Goal: Complete application form

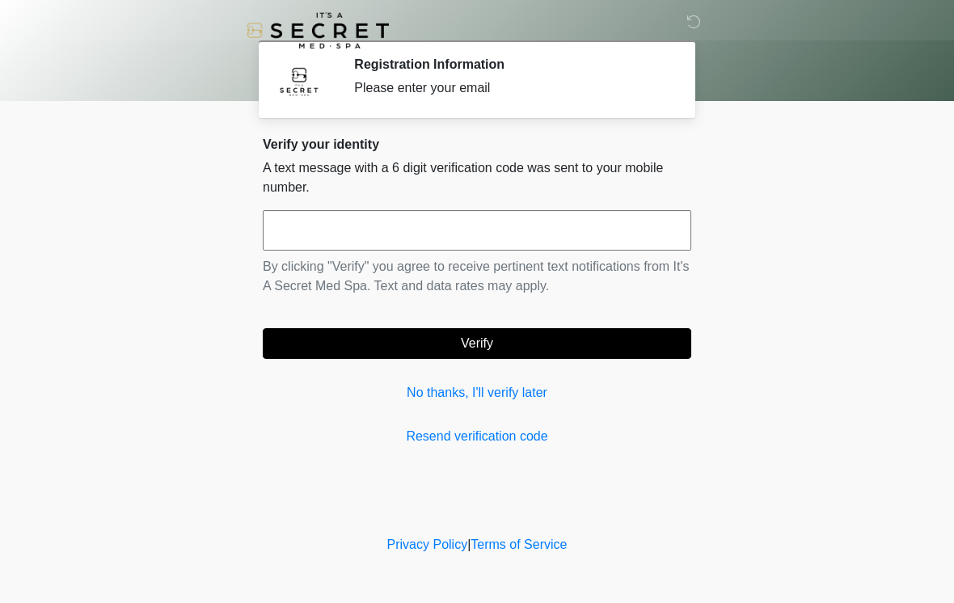
click at [323, 238] on input "text" at bounding box center [477, 230] width 428 height 40
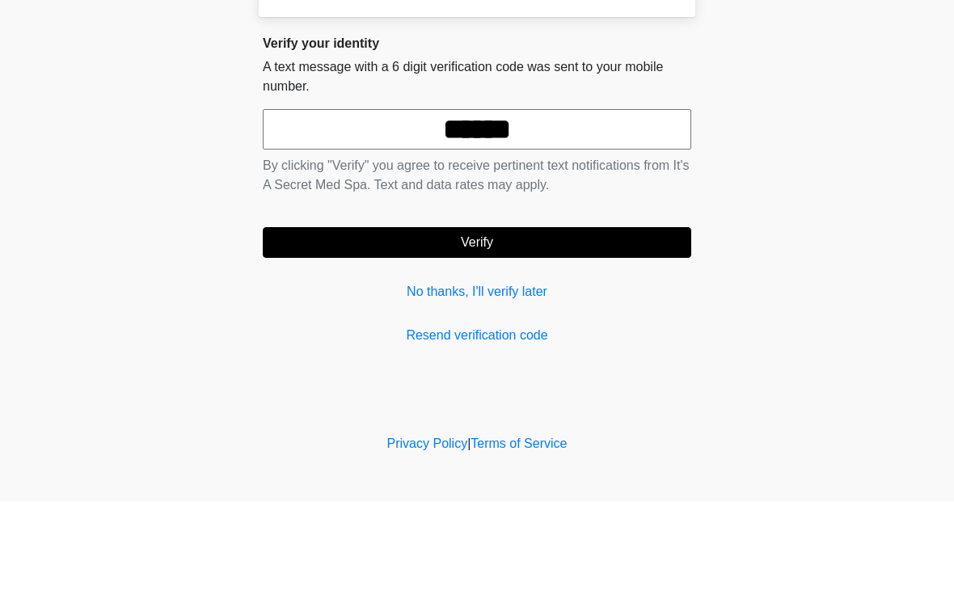
type input "******"
click at [563, 328] on button "Verify" at bounding box center [477, 343] width 428 height 31
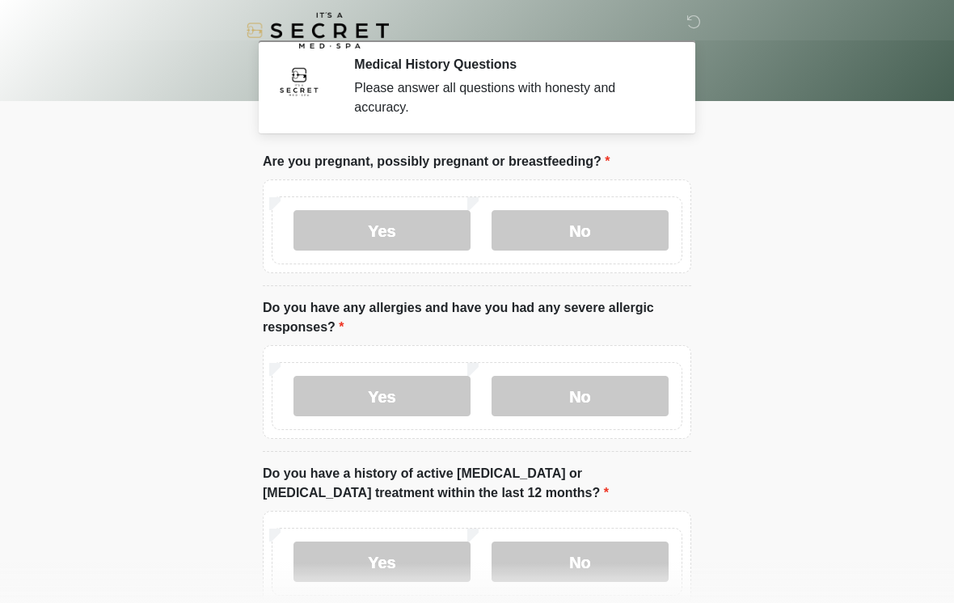
click at [580, 244] on label "No" at bounding box center [580, 230] width 177 height 40
click at [580, 398] on label "No" at bounding box center [580, 396] width 177 height 40
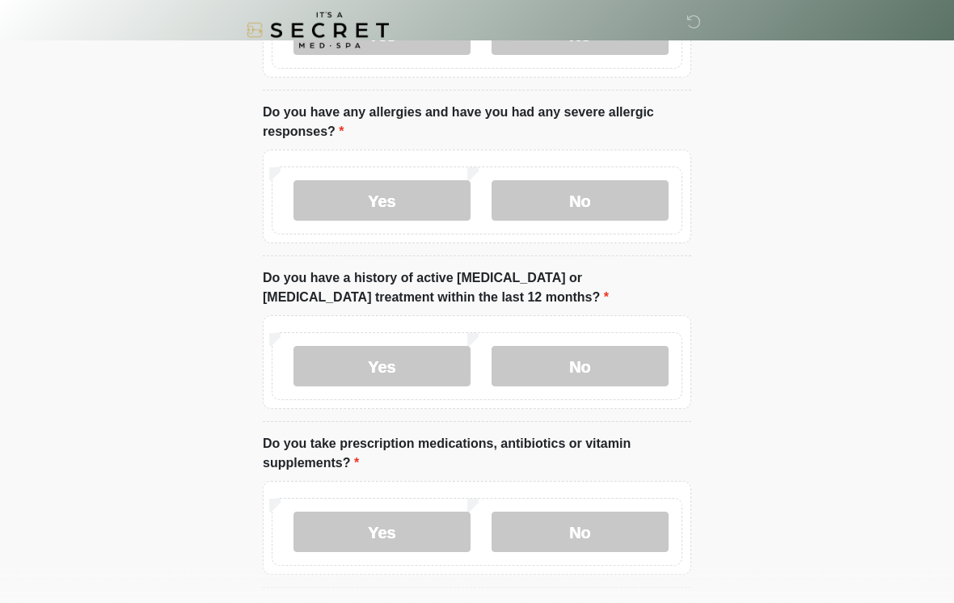
click at [595, 374] on label "No" at bounding box center [580, 367] width 177 height 40
click at [579, 536] on label "No" at bounding box center [580, 532] width 177 height 40
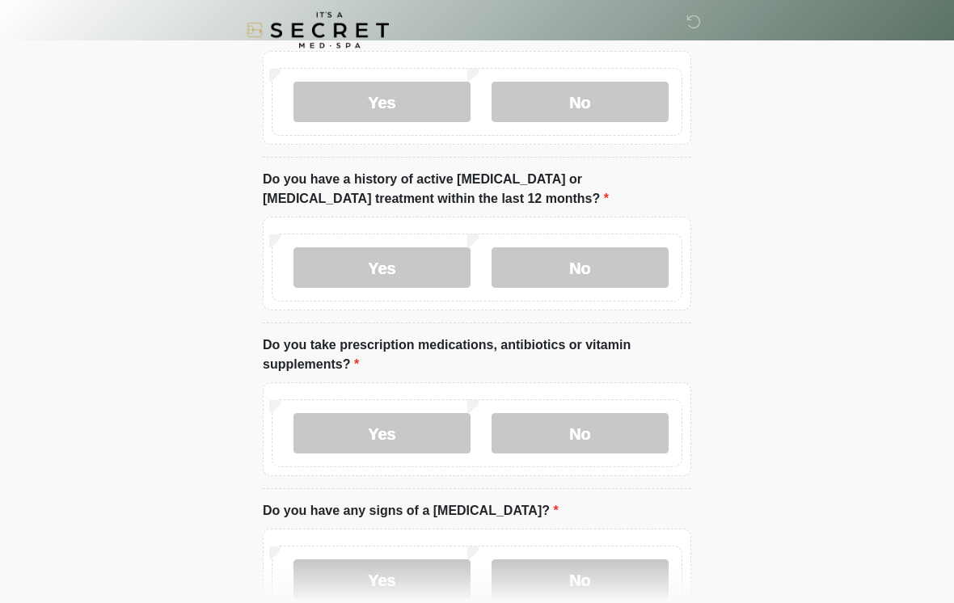
scroll to position [295, 0]
click at [414, 434] on label "Yes" at bounding box center [381, 432] width 177 height 40
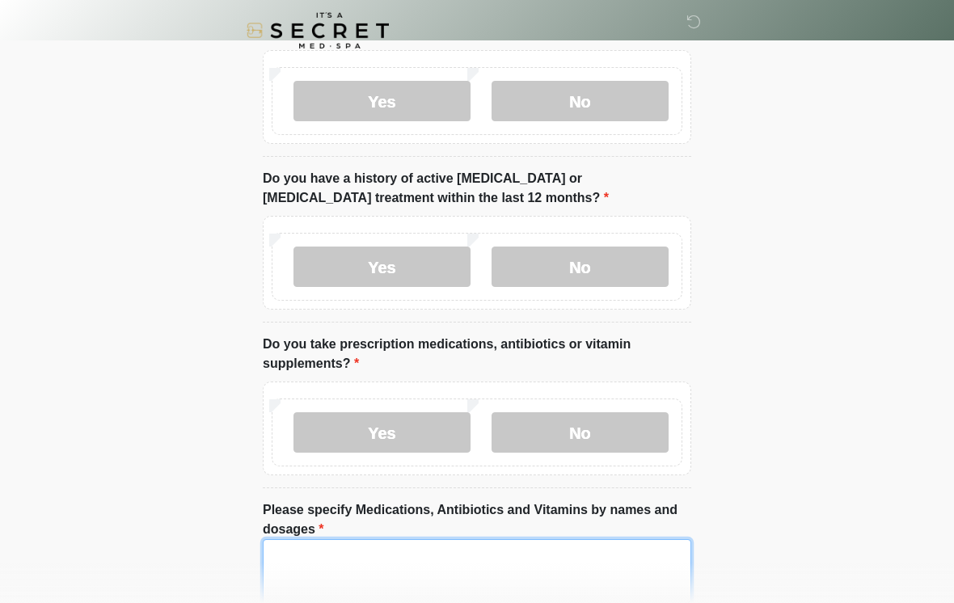
click at [368, 564] on textarea "Please specify Medications, Antibiotics and Vitamins by names and dosages" at bounding box center [477, 574] width 428 height 70
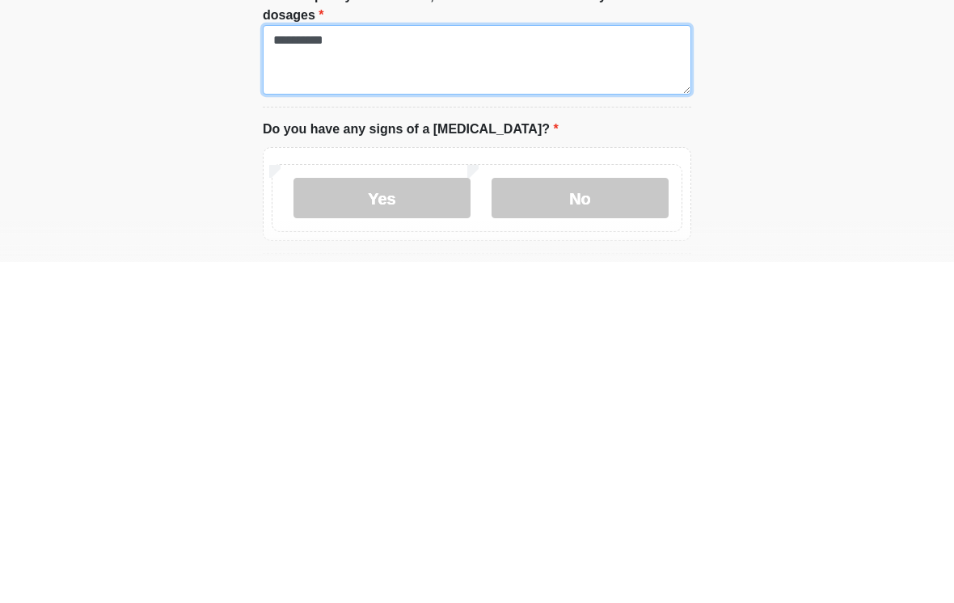
scroll to position [474, 0]
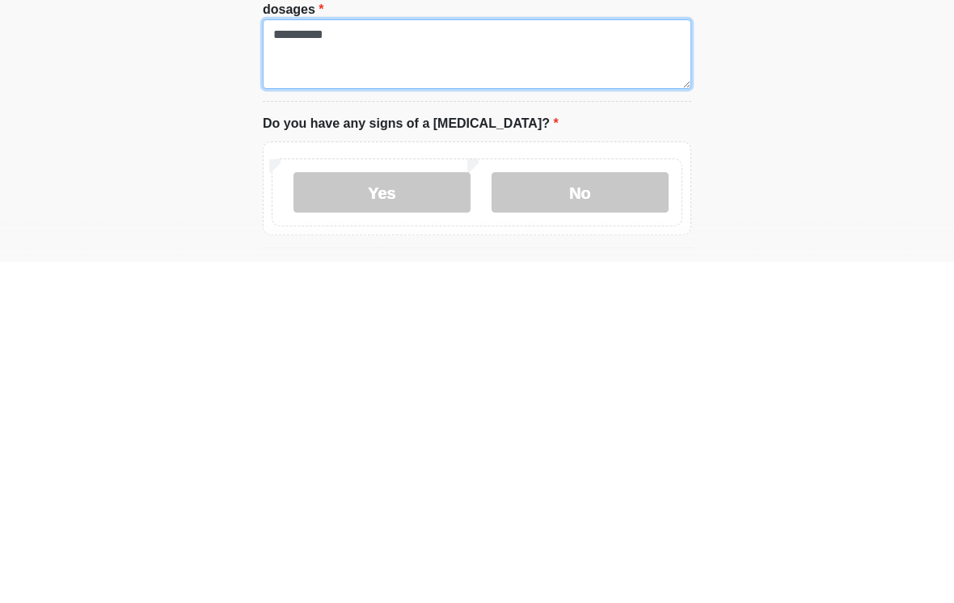
type textarea "**********"
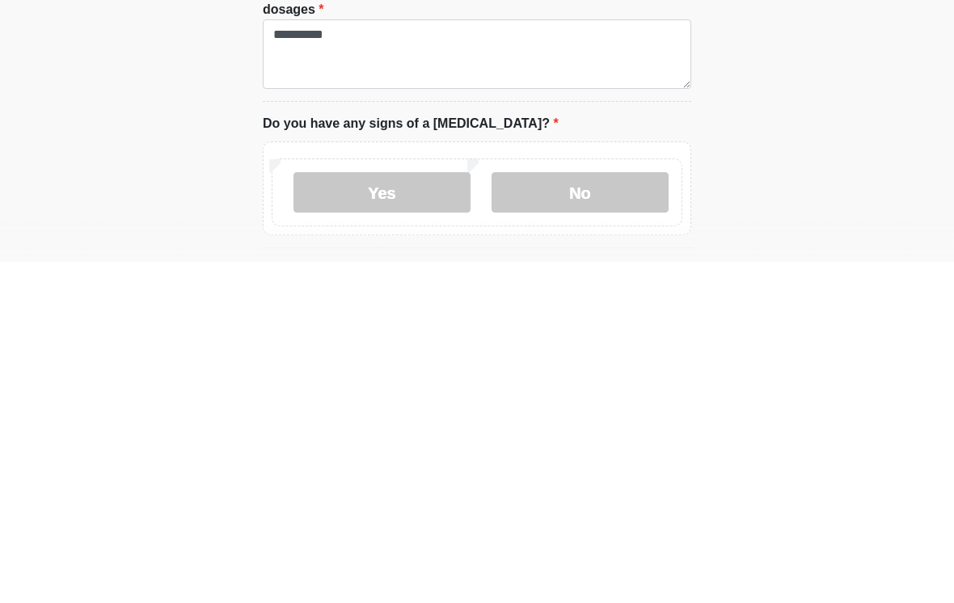
click at [584, 513] on label "No" at bounding box center [580, 533] width 177 height 40
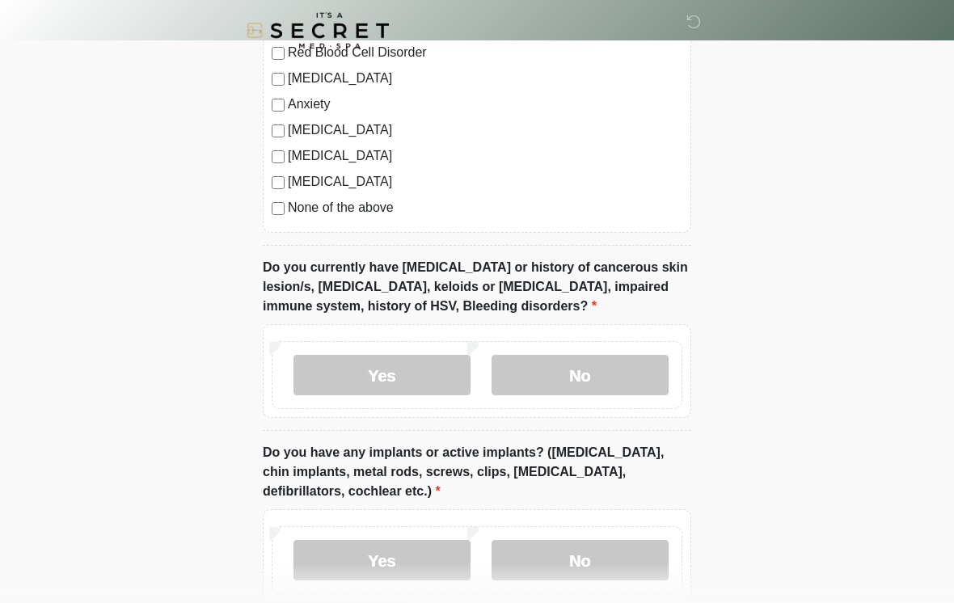
scroll to position [1237, 0]
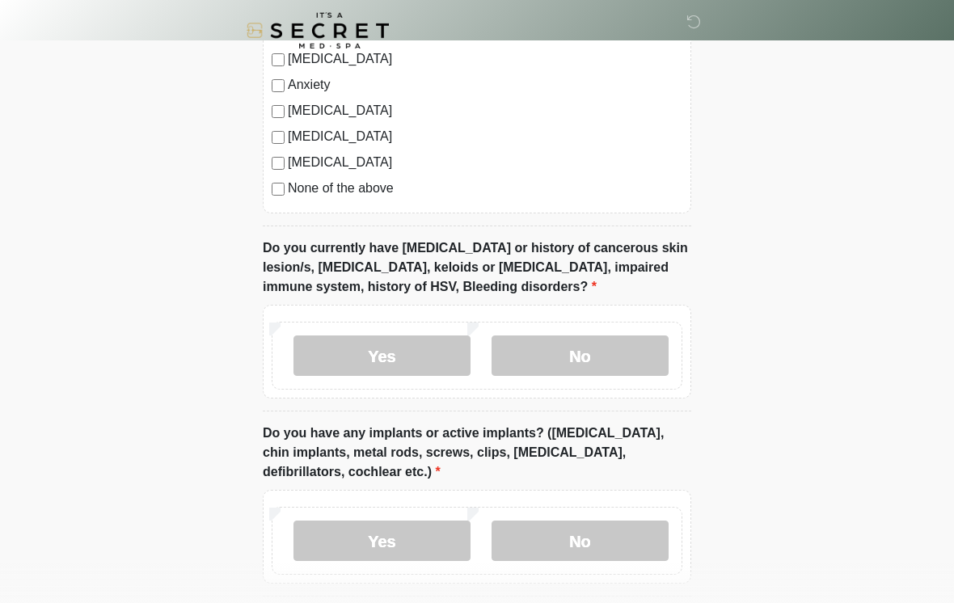
click at [603, 352] on label "No" at bounding box center [580, 356] width 177 height 40
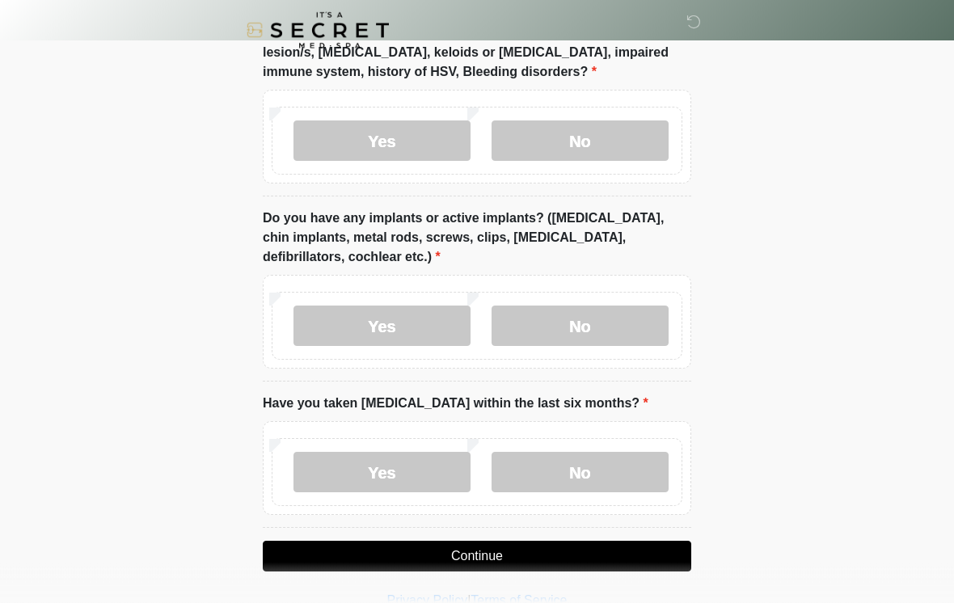
scroll to position [1479, 0]
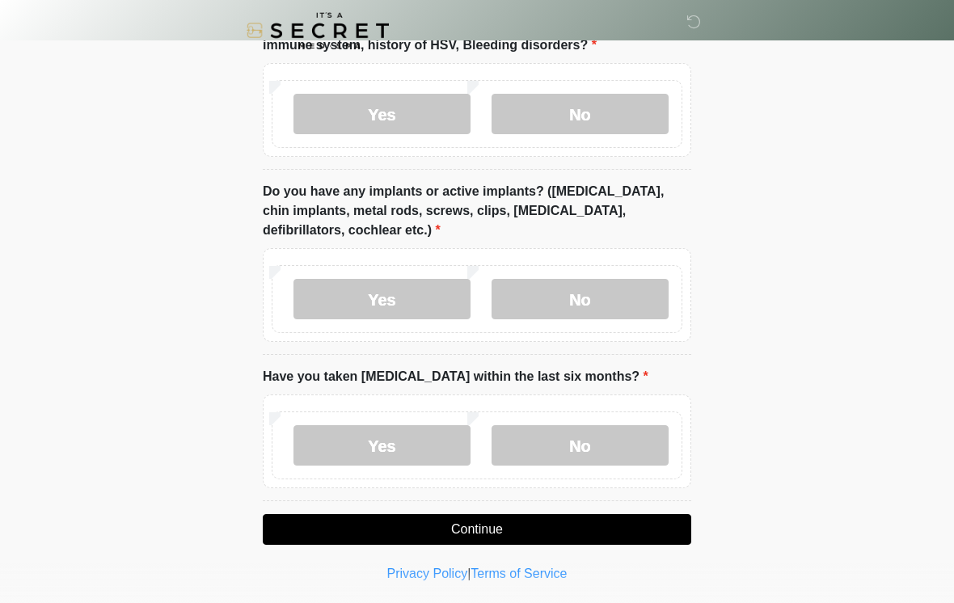
click at [606, 448] on label "No" at bounding box center [580, 445] width 177 height 40
click at [497, 532] on button "Continue" at bounding box center [477, 529] width 428 height 31
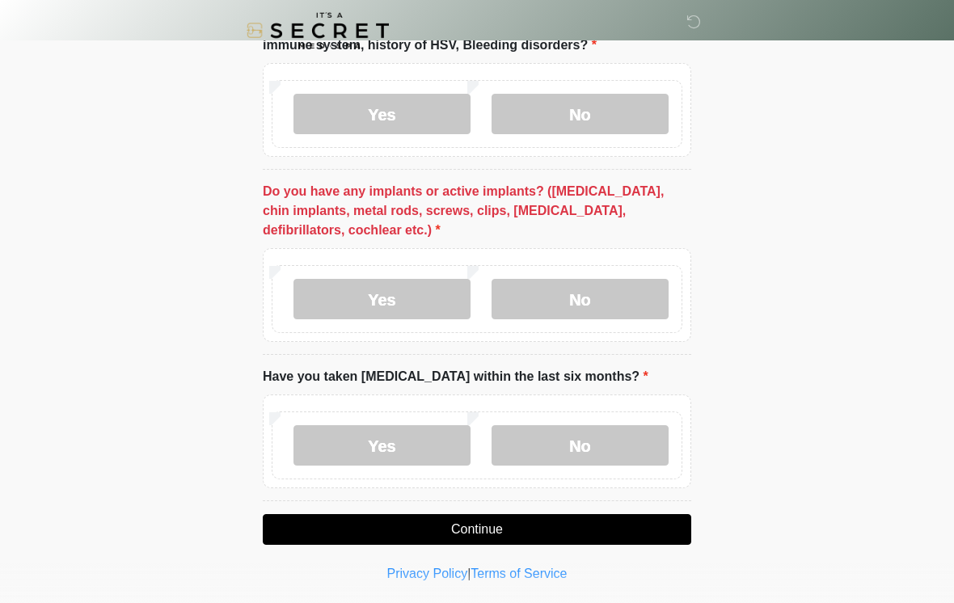
click at [483, 530] on button "Continue" at bounding box center [477, 529] width 428 height 31
click at [470, 531] on button "Continue" at bounding box center [477, 529] width 428 height 31
click at [493, 529] on button "Continue" at bounding box center [477, 529] width 428 height 31
click at [591, 301] on label "No" at bounding box center [580, 299] width 177 height 40
click at [551, 514] on button "Continue" at bounding box center [477, 529] width 428 height 31
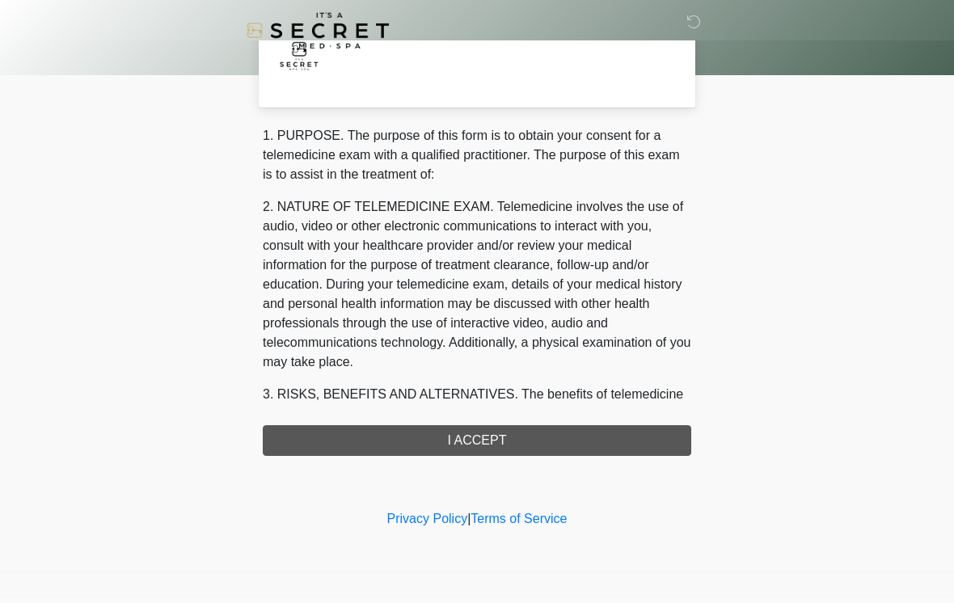
scroll to position [0, 0]
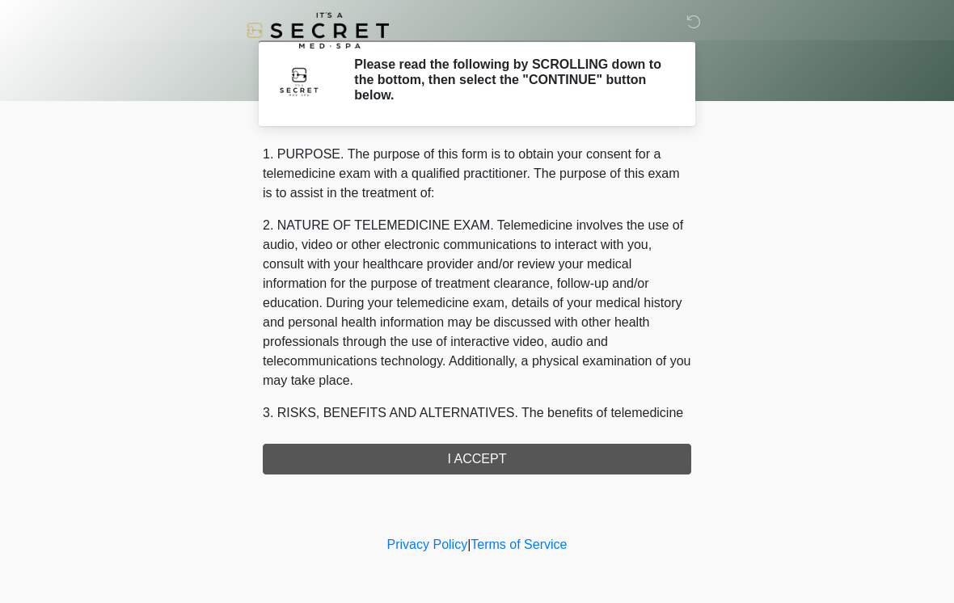
click at [522, 460] on div "1. PURPOSE. The purpose of this form is to obtain your consent for a telemedici…" at bounding box center [477, 310] width 428 height 330
click at [511, 462] on div "1. PURPOSE. The purpose of this form is to obtain your consent for a telemedici…" at bounding box center [477, 310] width 428 height 330
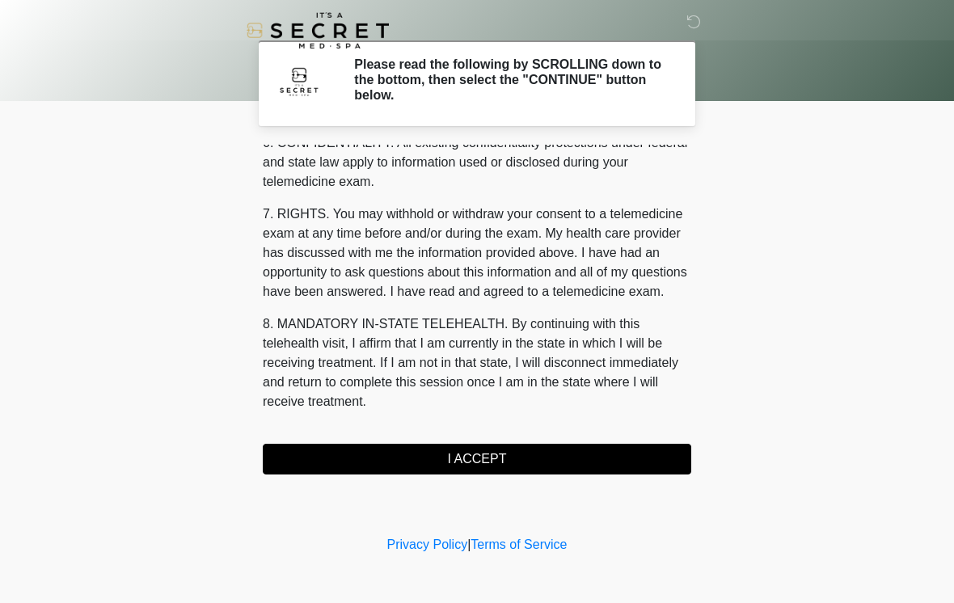
scroll to position [658, 0]
click at [465, 456] on button "I ACCEPT" at bounding box center [477, 459] width 428 height 31
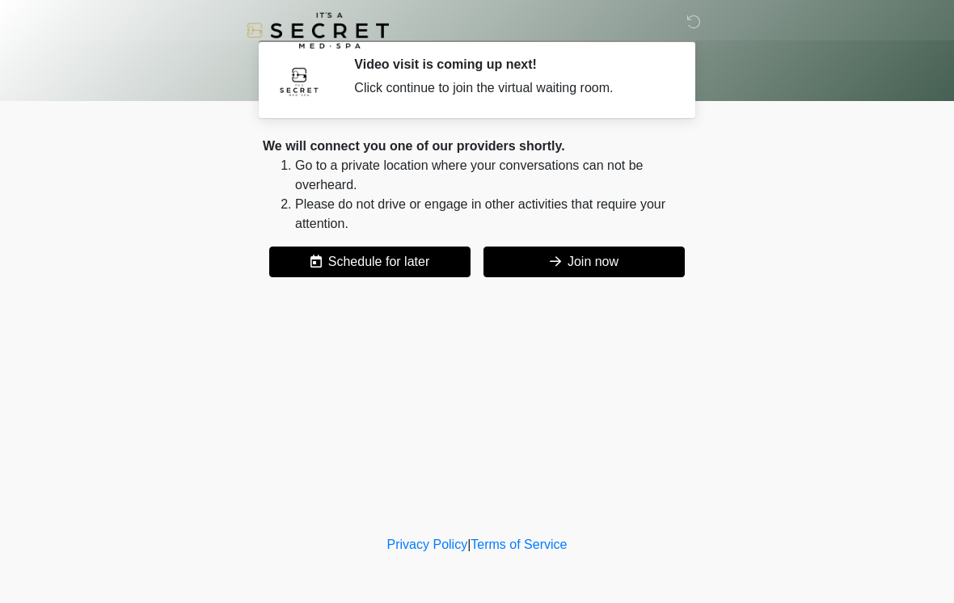
click at [599, 266] on button "Join now" at bounding box center [583, 262] width 201 height 31
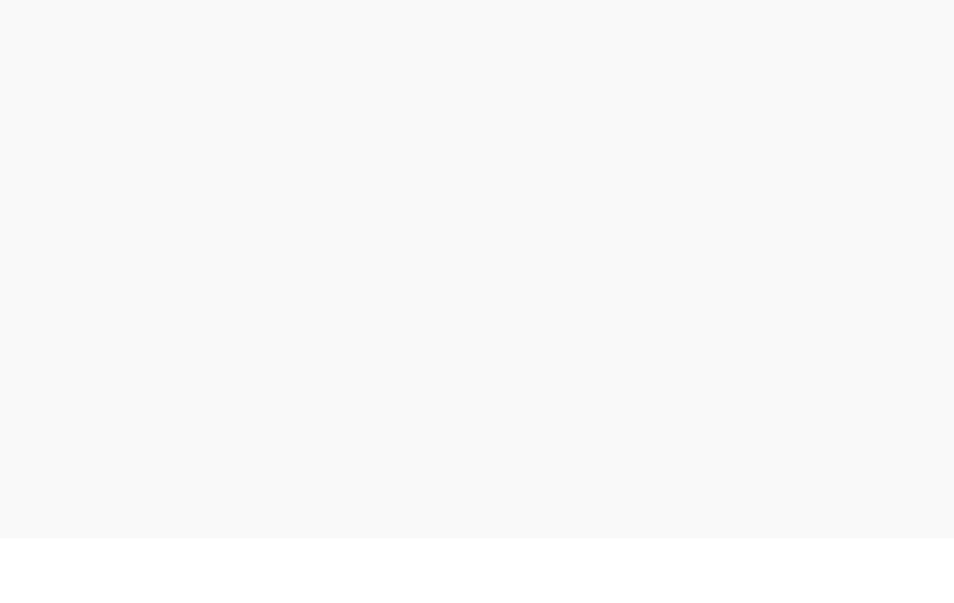
scroll to position [5, 0]
